Goal: Information Seeking & Learning: Learn about a topic

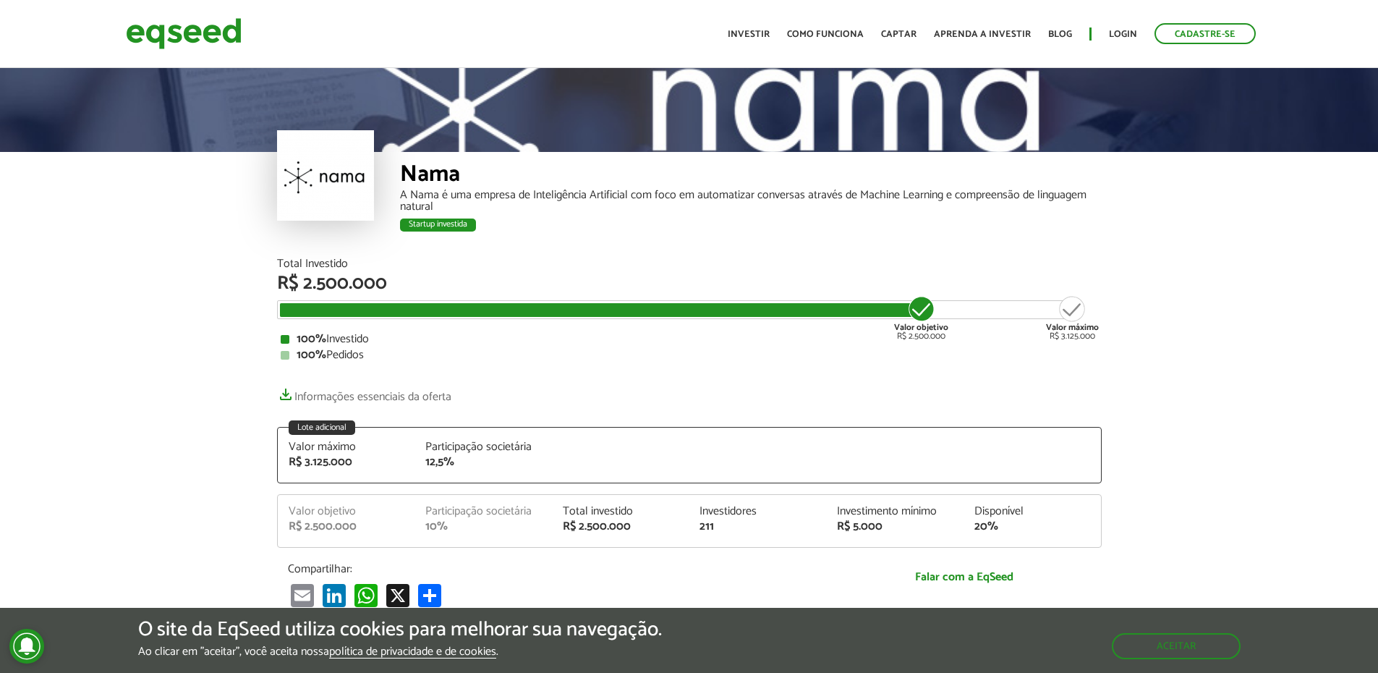
click at [425, 181] on div "Nama" at bounding box center [750, 176] width 701 height 27
drag, startPoint x: 426, startPoint y: 179, endPoint x: 443, endPoint y: 402, distance: 224.1
click at [443, 402] on link "Informações essenciais da oferta" at bounding box center [364, 393] width 174 height 20
